Goal: Task Accomplishment & Management: Manage account settings

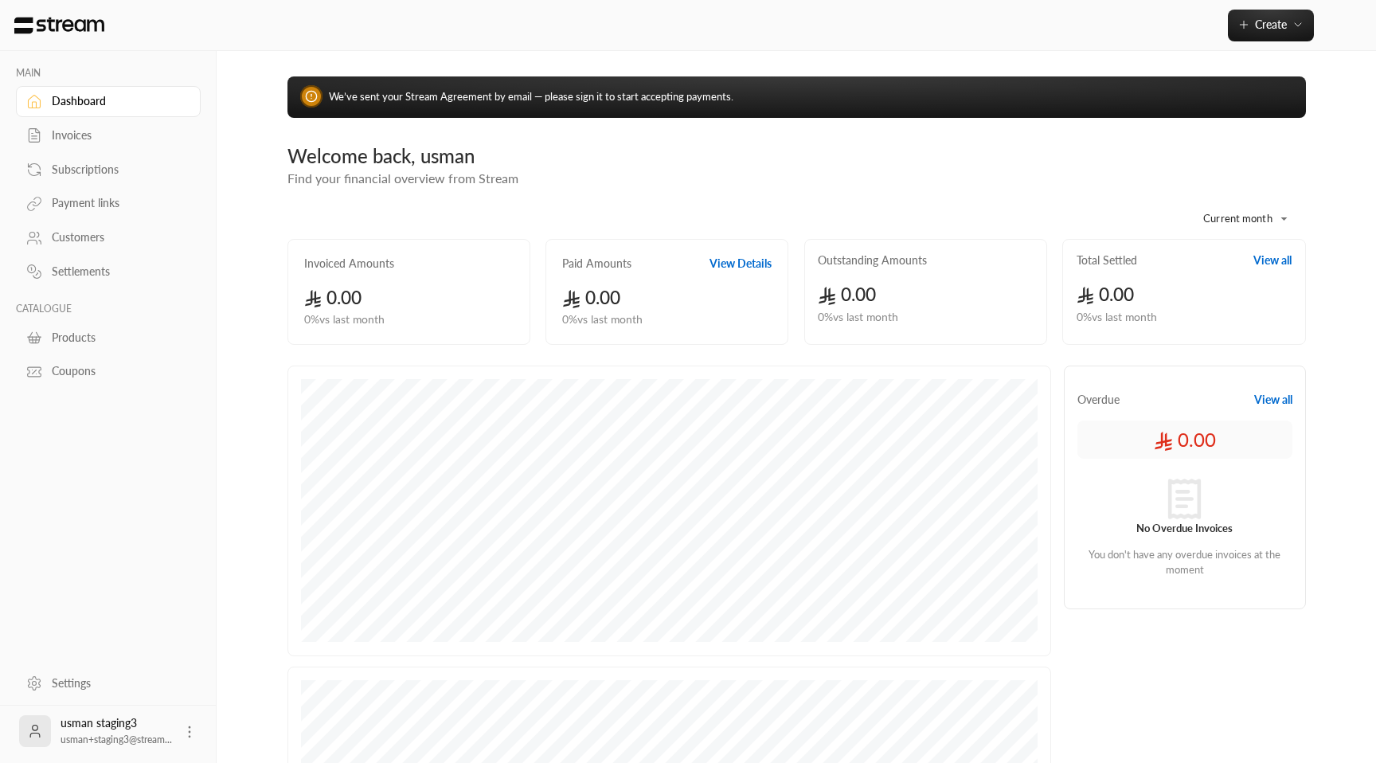
click at [175, 739] on div "usman staging3 usman+staging3@stream..." at bounding box center [108, 730] width 185 height 51
click at [189, 727] on circle at bounding box center [190, 728] width 2 height 2
click at [169, 731] on li "Logout" at bounding box center [165, 730] width 58 height 25
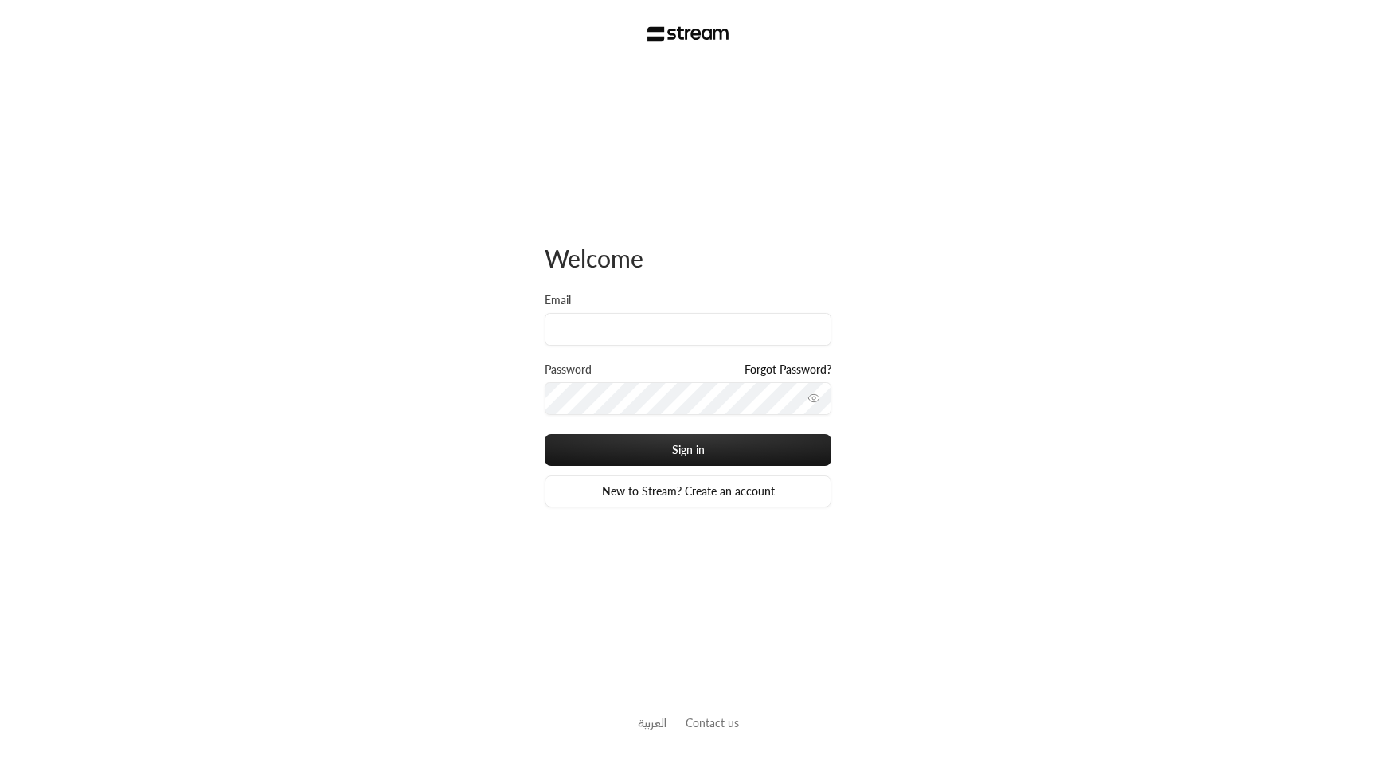
click at [488, 346] on div "Welcome Email Password Forgot Password? Sign in New to Stream? Create an accoun…" at bounding box center [688, 381] width 1376 height 763
click at [563, 325] on input "Email" at bounding box center [688, 329] width 287 height 33
type input "usman+new@streampay.sa"
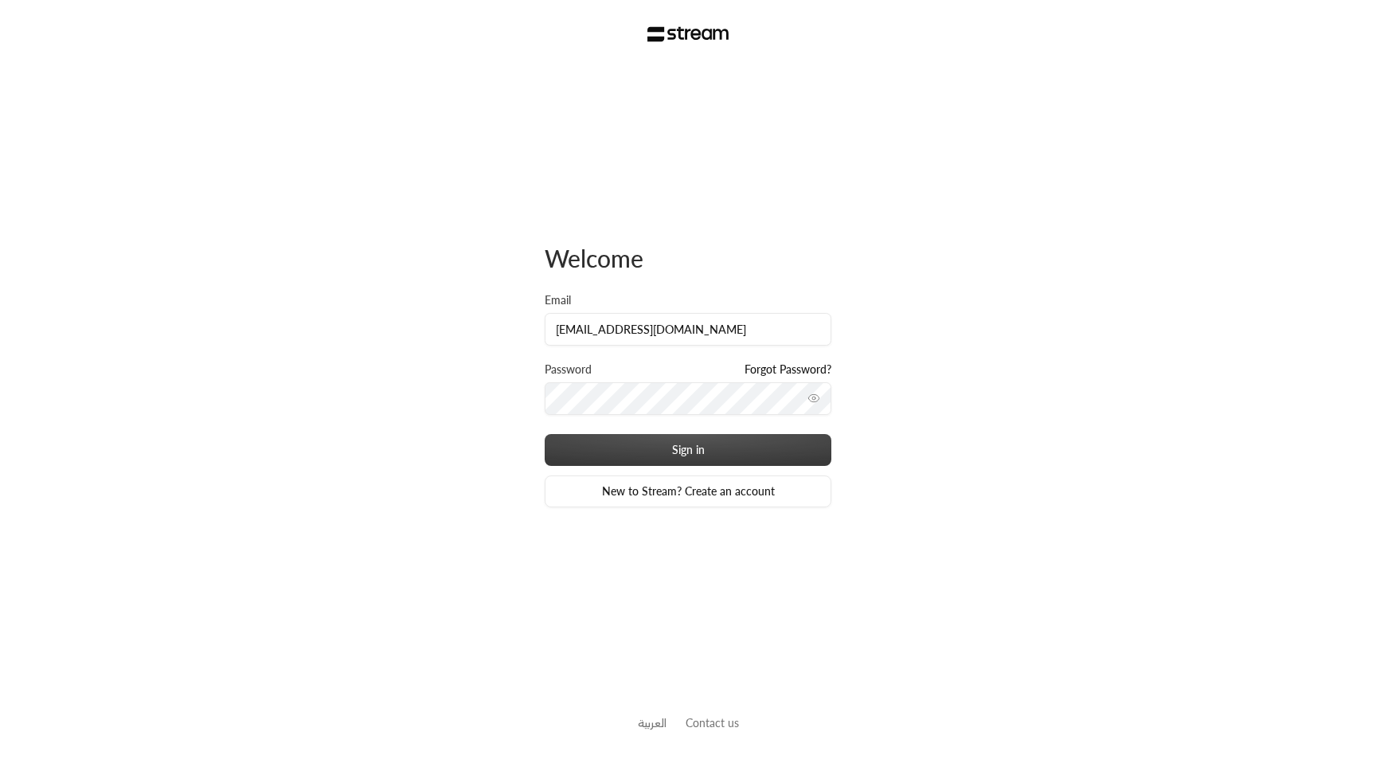
click at [675, 451] on button "Sign in" at bounding box center [688, 450] width 287 height 32
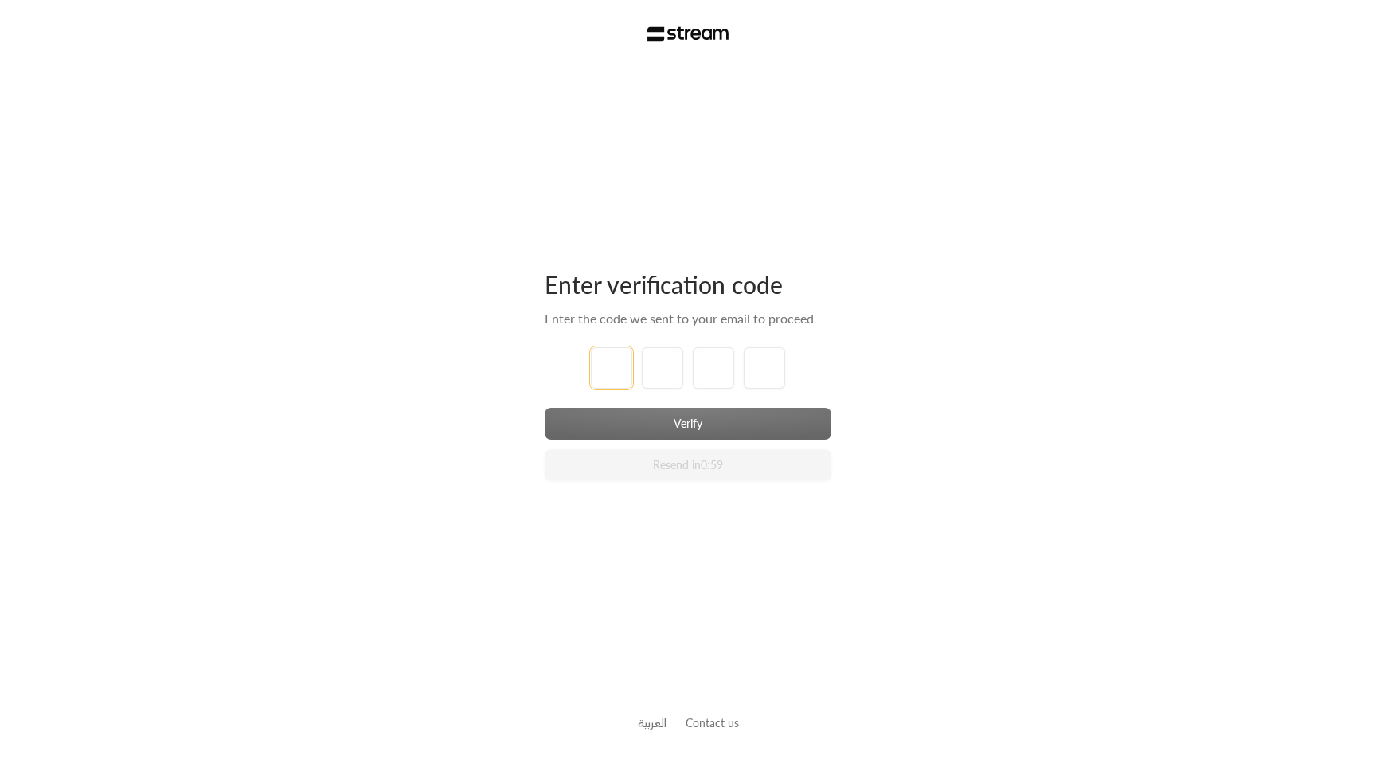
click at [594, 368] on input "tel" at bounding box center [611, 367] width 41 height 41
type input "1"
type input "2"
type input "3"
type input "4"
